Goal: Navigation & Orientation: Find specific page/section

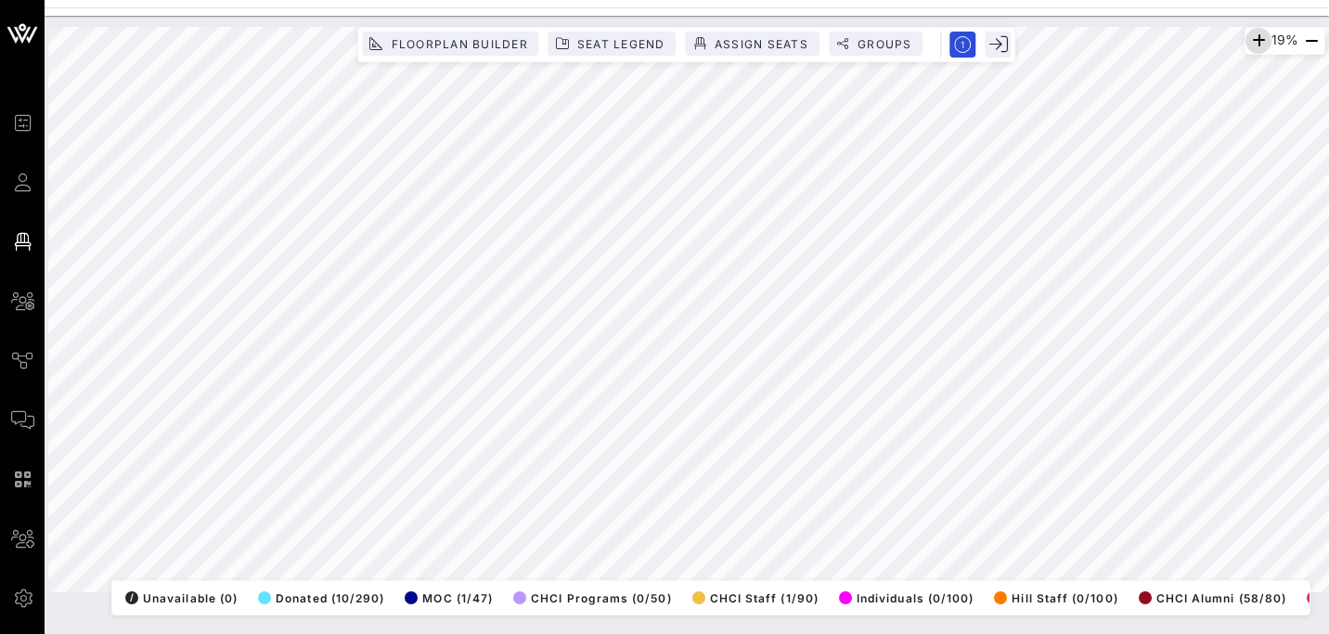
click at [1255, 46] on icon "button" at bounding box center [1258, 41] width 22 height 22
click at [1255, 46] on icon "button" at bounding box center [1255, 41] width 22 height 22
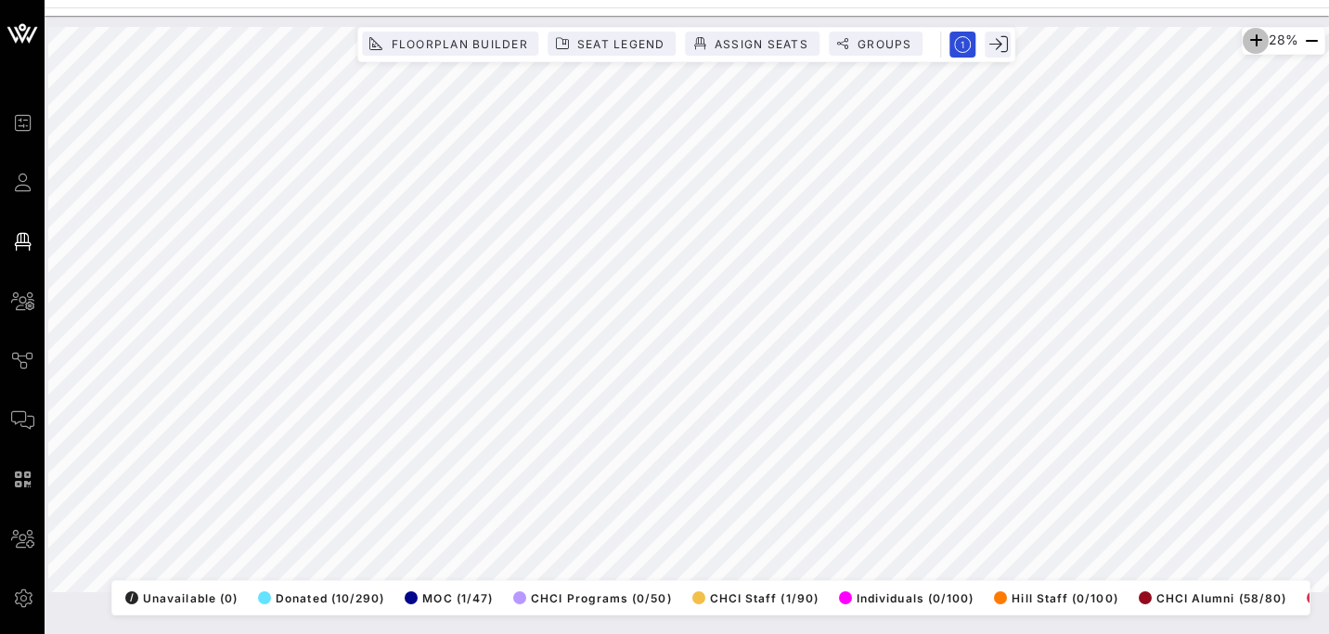
click at [1255, 46] on icon "button" at bounding box center [1255, 41] width 22 height 22
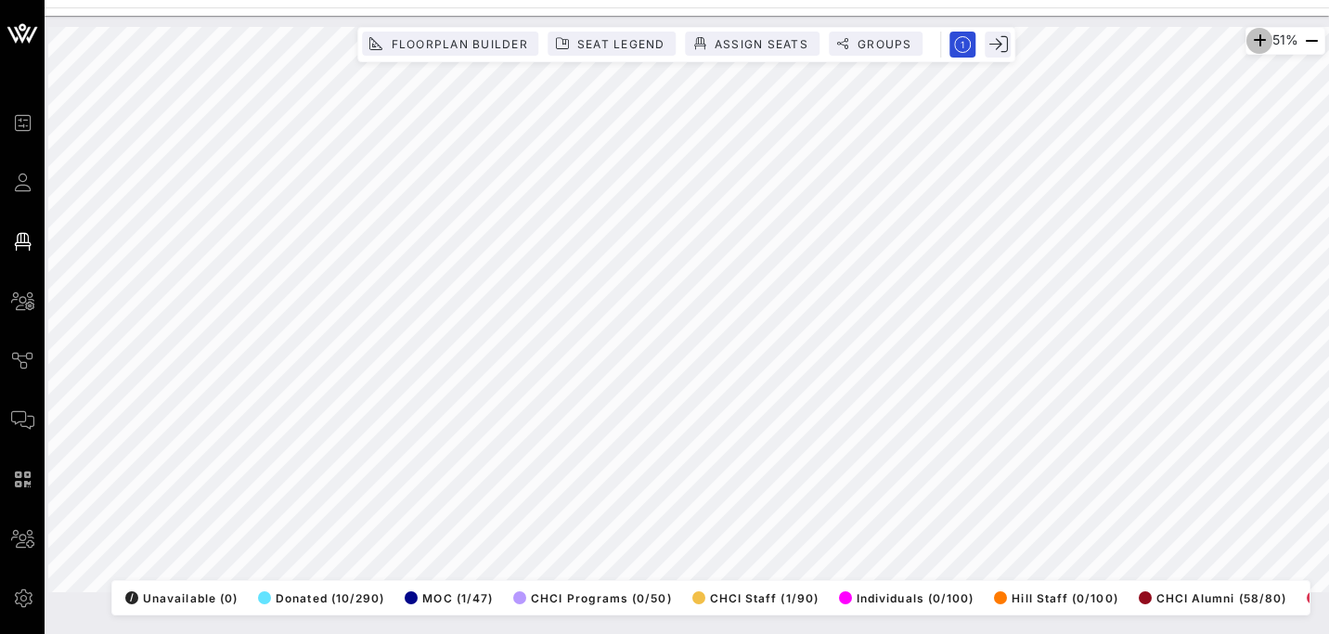
click at [1255, 46] on icon "button" at bounding box center [1259, 41] width 22 height 22
click at [1255, 40] on icon "button" at bounding box center [1256, 41] width 22 height 22
click at [1255, 40] on icon "button" at bounding box center [1258, 41] width 22 height 22
click at [1255, 40] on icon "button" at bounding box center [1255, 41] width 22 height 22
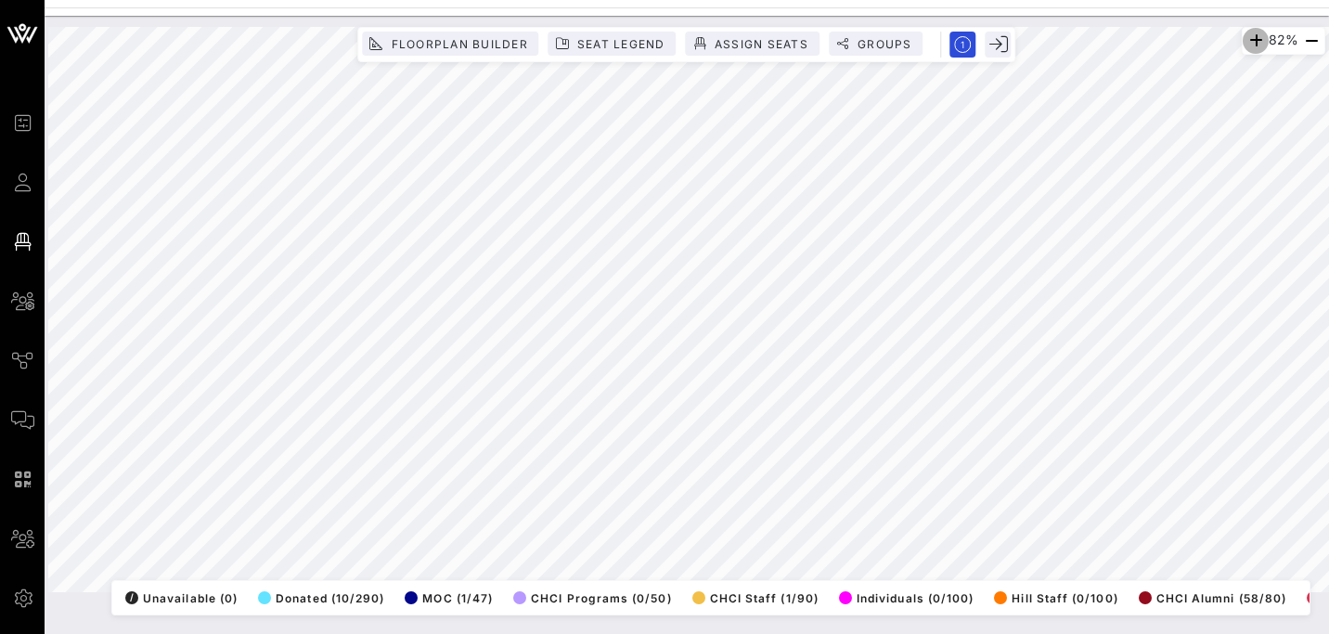
click at [1255, 40] on icon "button" at bounding box center [1255, 41] width 22 height 22
click at [1255, 40] on span "button" at bounding box center [1250, 41] width 26 height 22
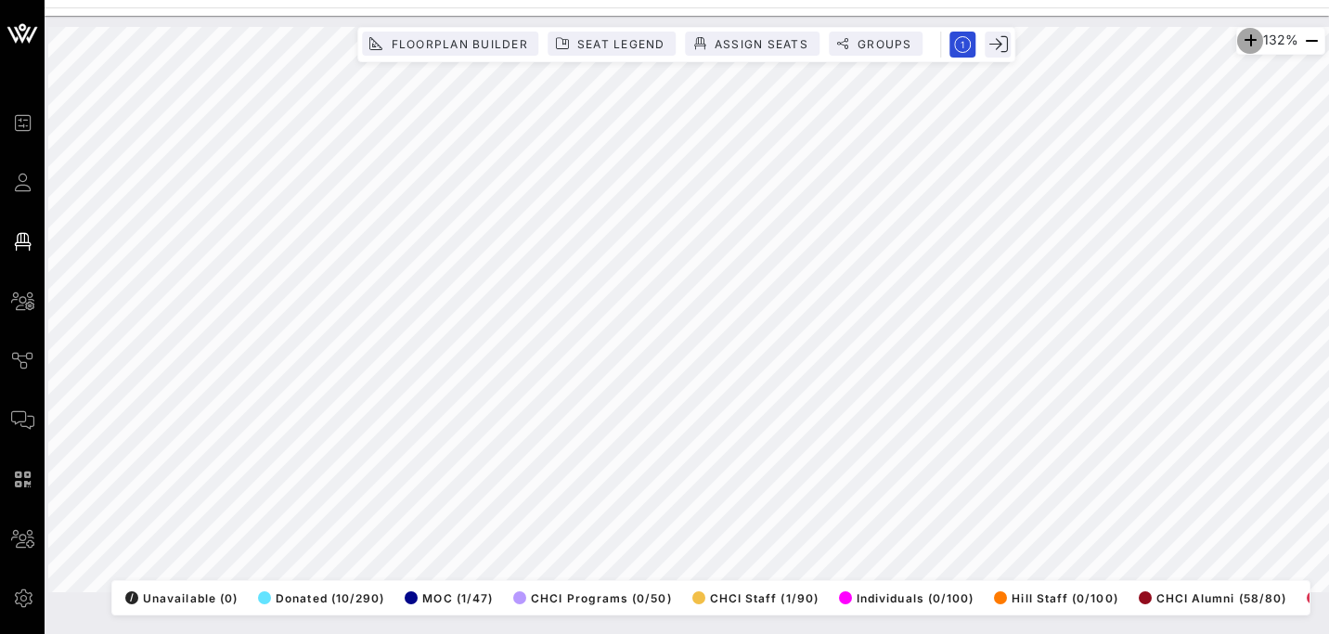
click at [1255, 40] on icon "button" at bounding box center [1250, 41] width 22 height 22
click at [1255, 40] on span "button" at bounding box center [1250, 41] width 26 height 22
click at [1307, 43] on icon "button" at bounding box center [1311, 41] width 22 height 22
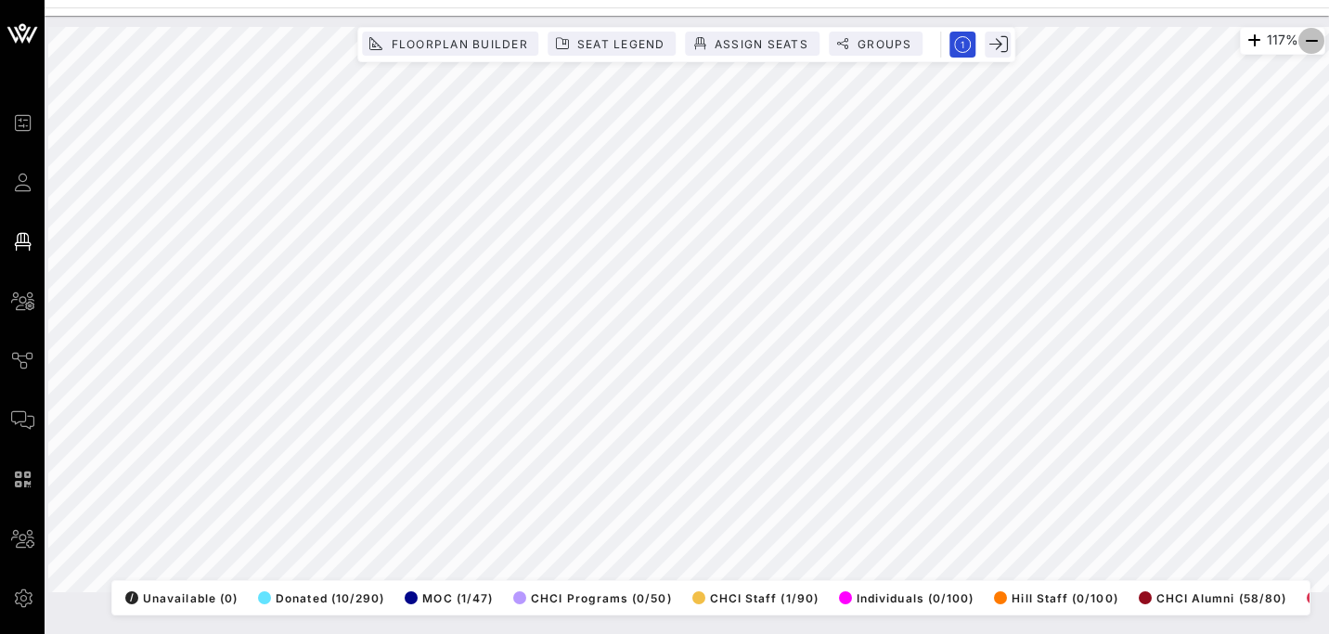
click at [1307, 43] on icon "button" at bounding box center [1311, 41] width 22 height 22
click at [1301, 42] on icon "button" at bounding box center [1311, 41] width 22 height 22
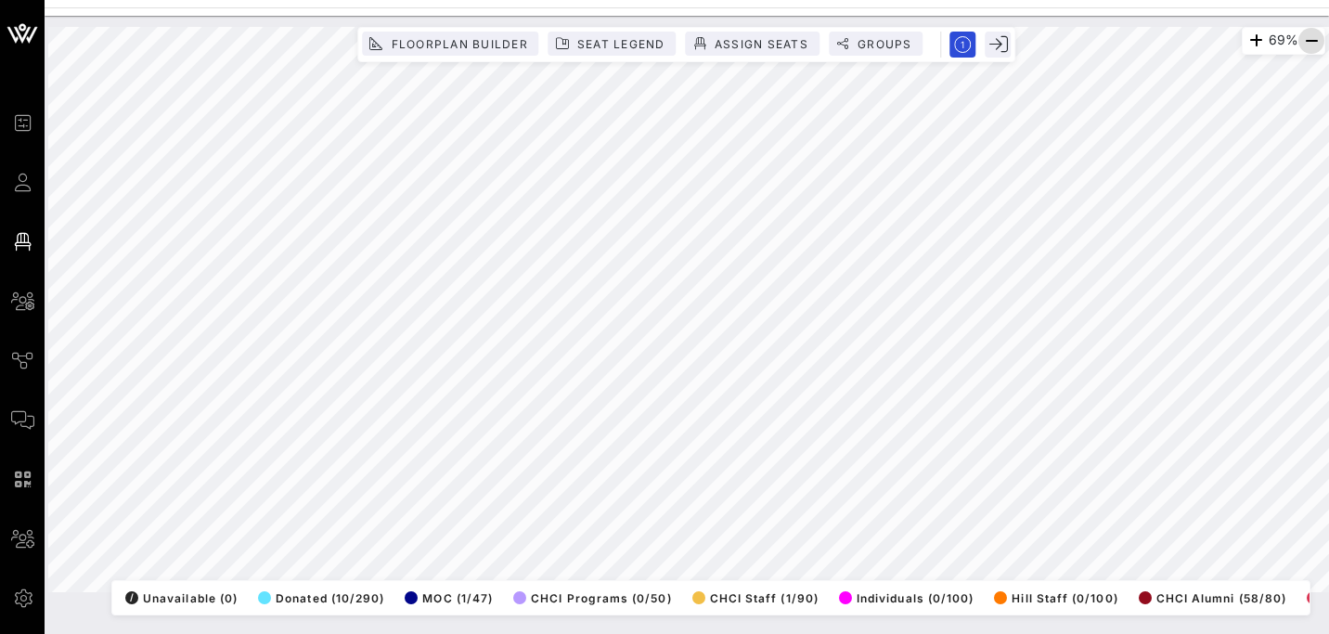
click at [1309, 39] on icon "button" at bounding box center [1311, 41] width 22 height 22
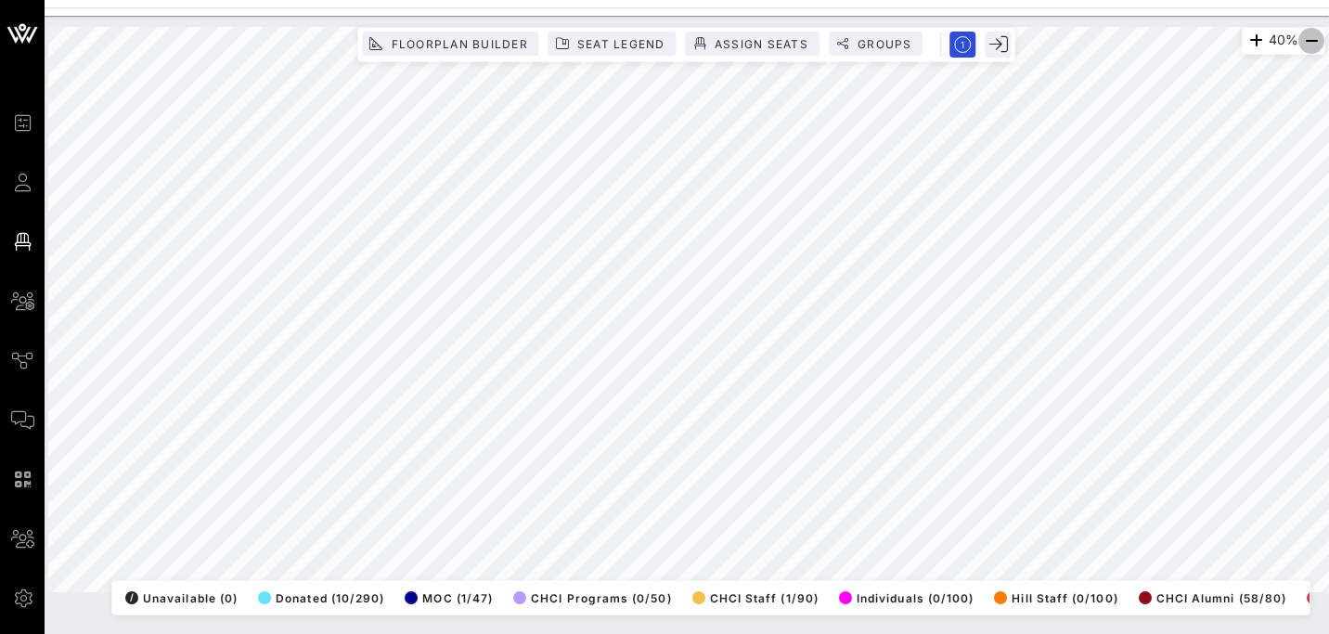
click at [1309, 39] on icon "button" at bounding box center [1311, 41] width 22 height 22
click at [1254, 44] on icon "button" at bounding box center [1255, 41] width 22 height 22
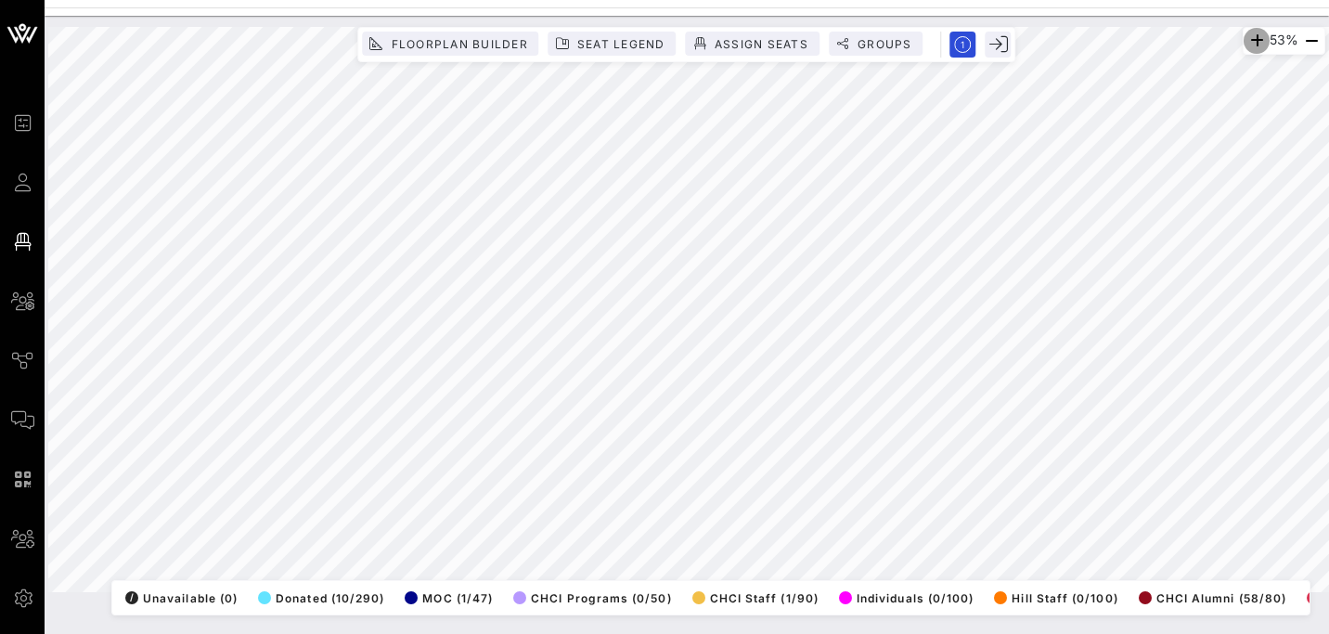
click at [1254, 44] on icon "button" at bounding box center [1256, 41] width 22 height 22
